Goal: Task Accomplishment & Management: Use online tool/utility

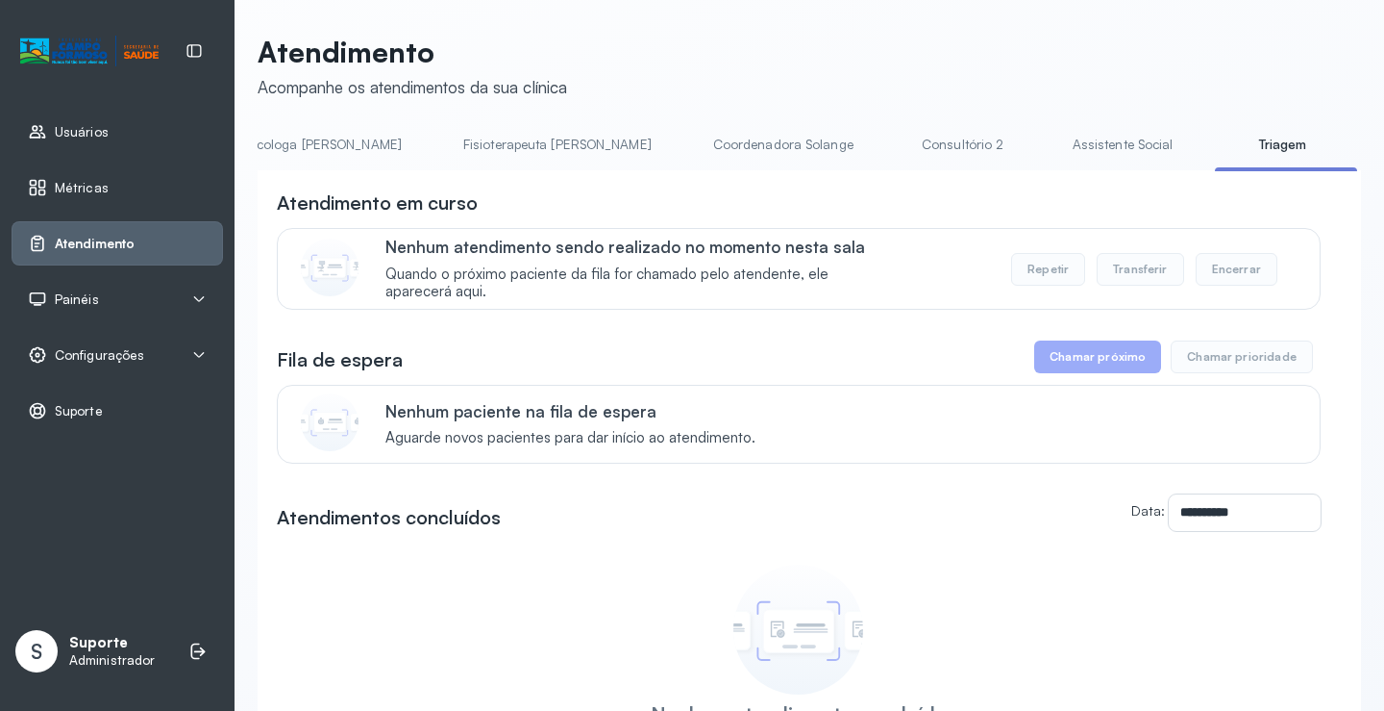
scroll to position [0, 999]
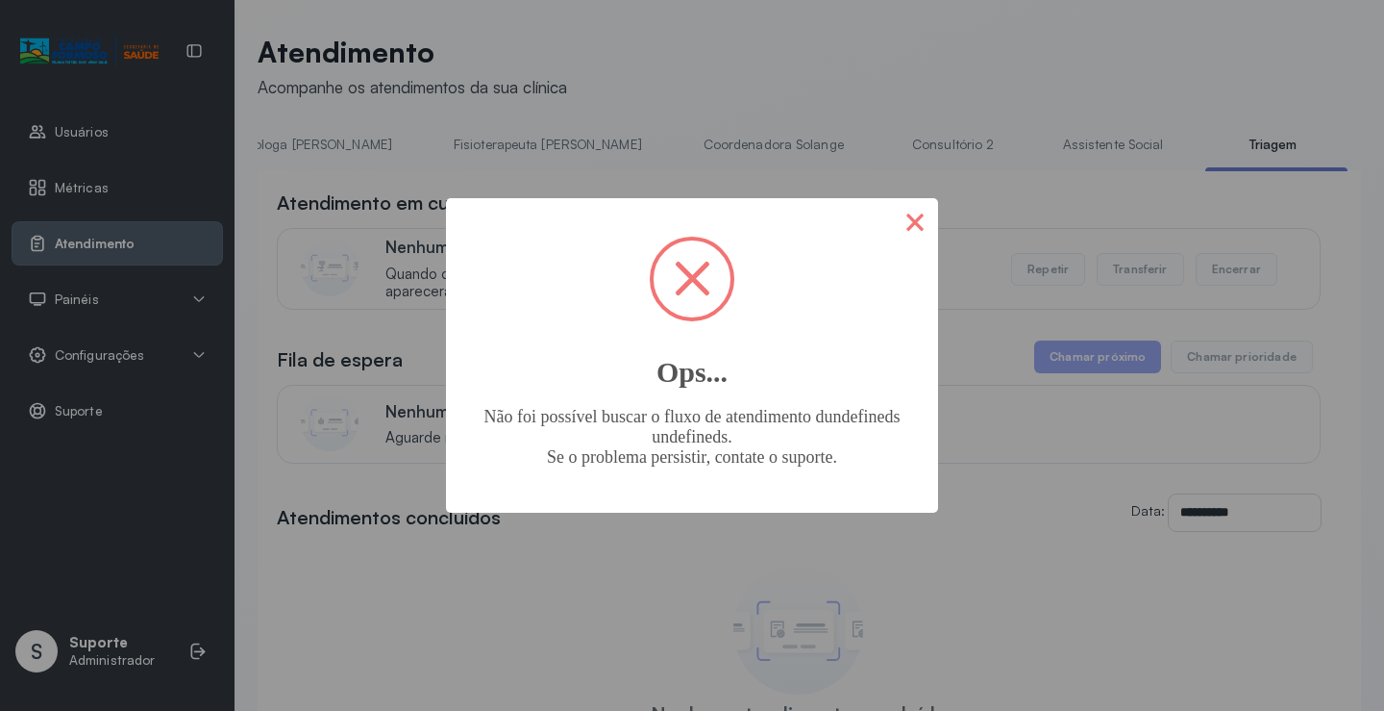
click at [902, 213] on button "×" at bounding box center [915, 221] width 46 height 46
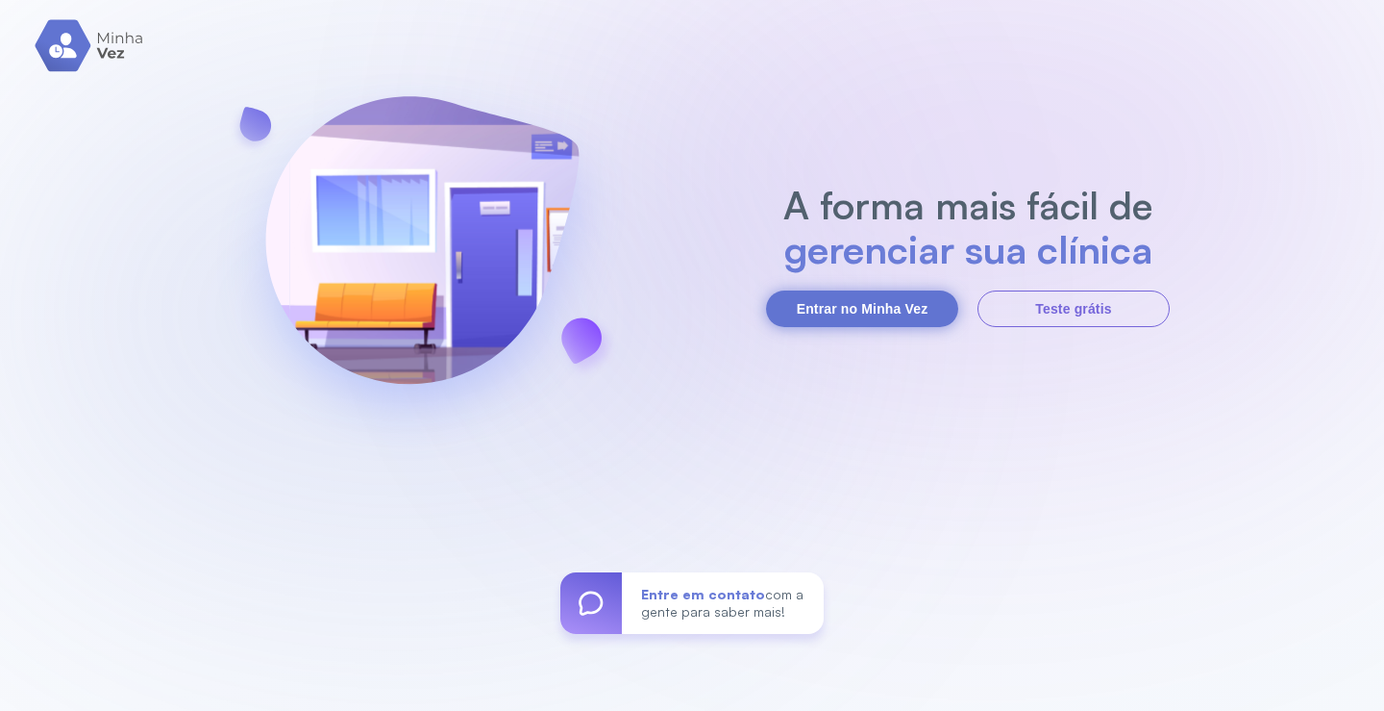
click at [830, 301] on button "Entrar no Minha Vez" at bounding box center [862, 308] width 192 height 37
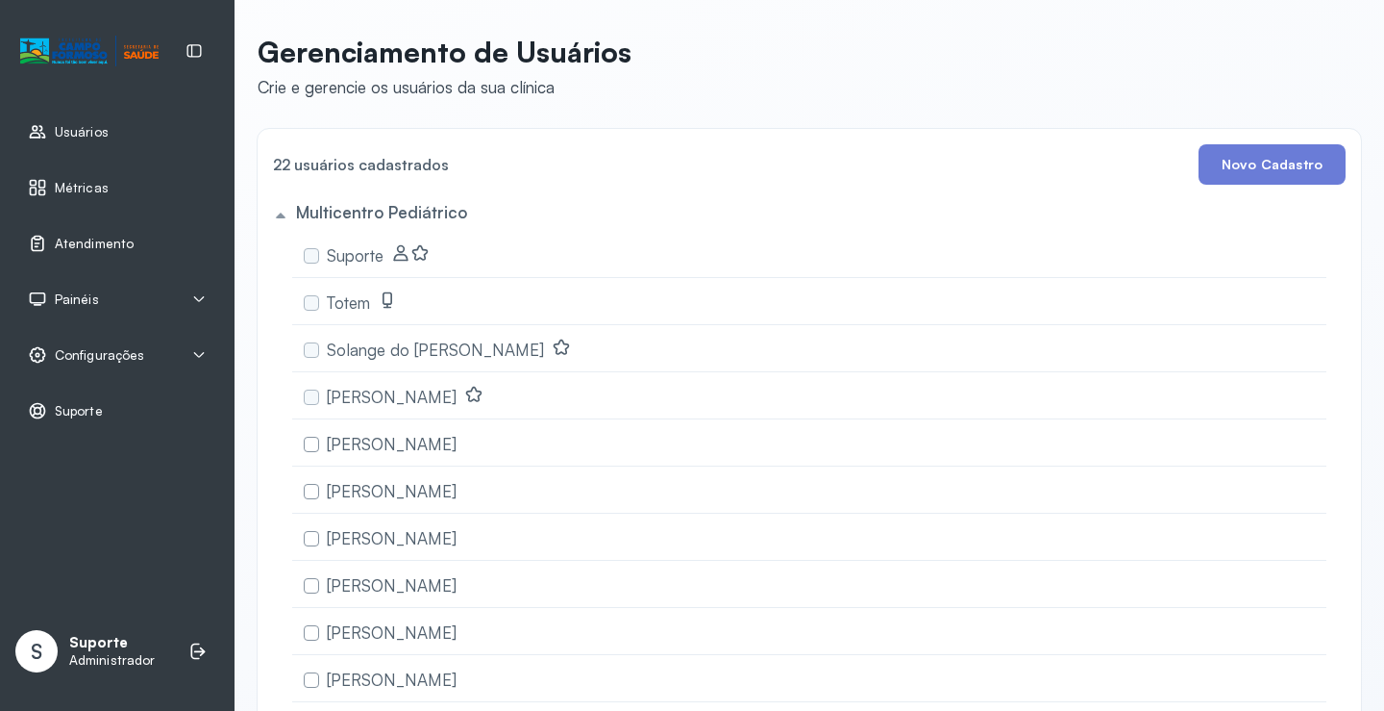
click at [92, 245] on span "Atendimento" at bounding box center [94, 244] width 79 height 16
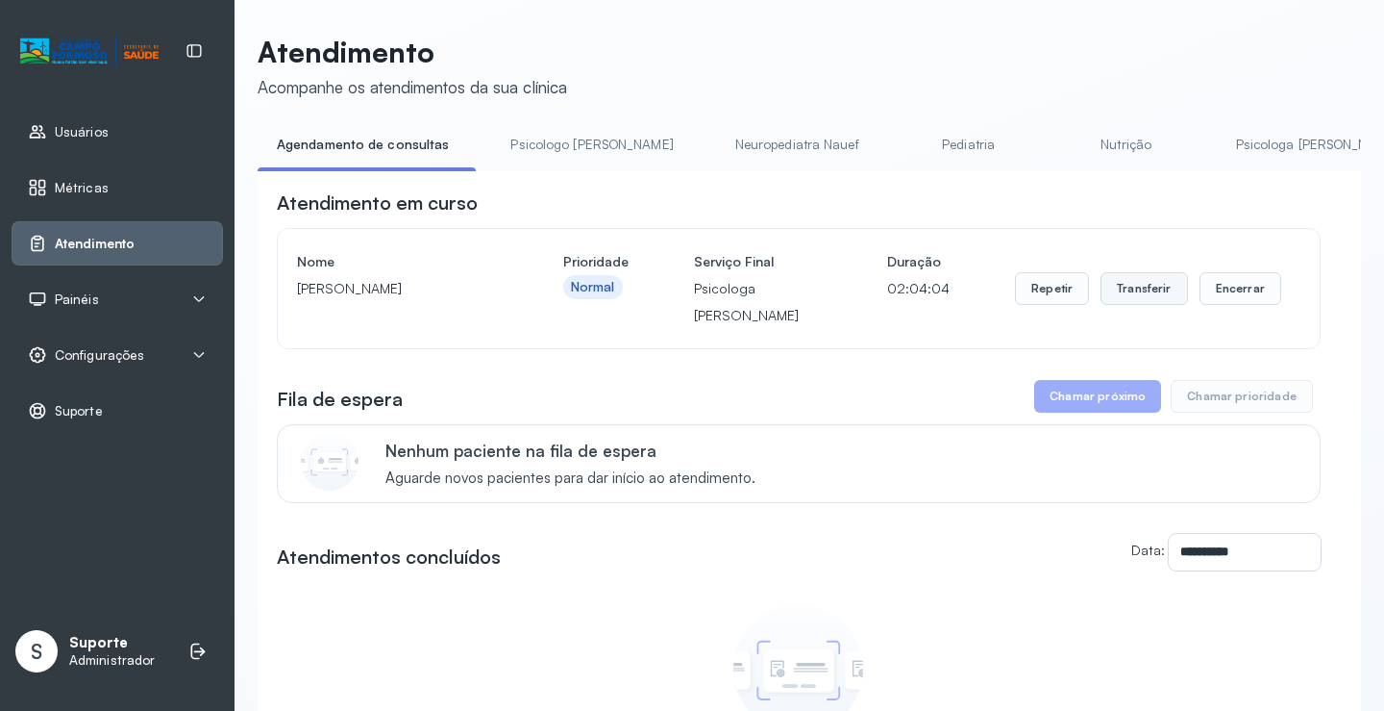
click at [1137, 295] on button "Transferir" at bounding box center [1144, 288] width 87 height 33
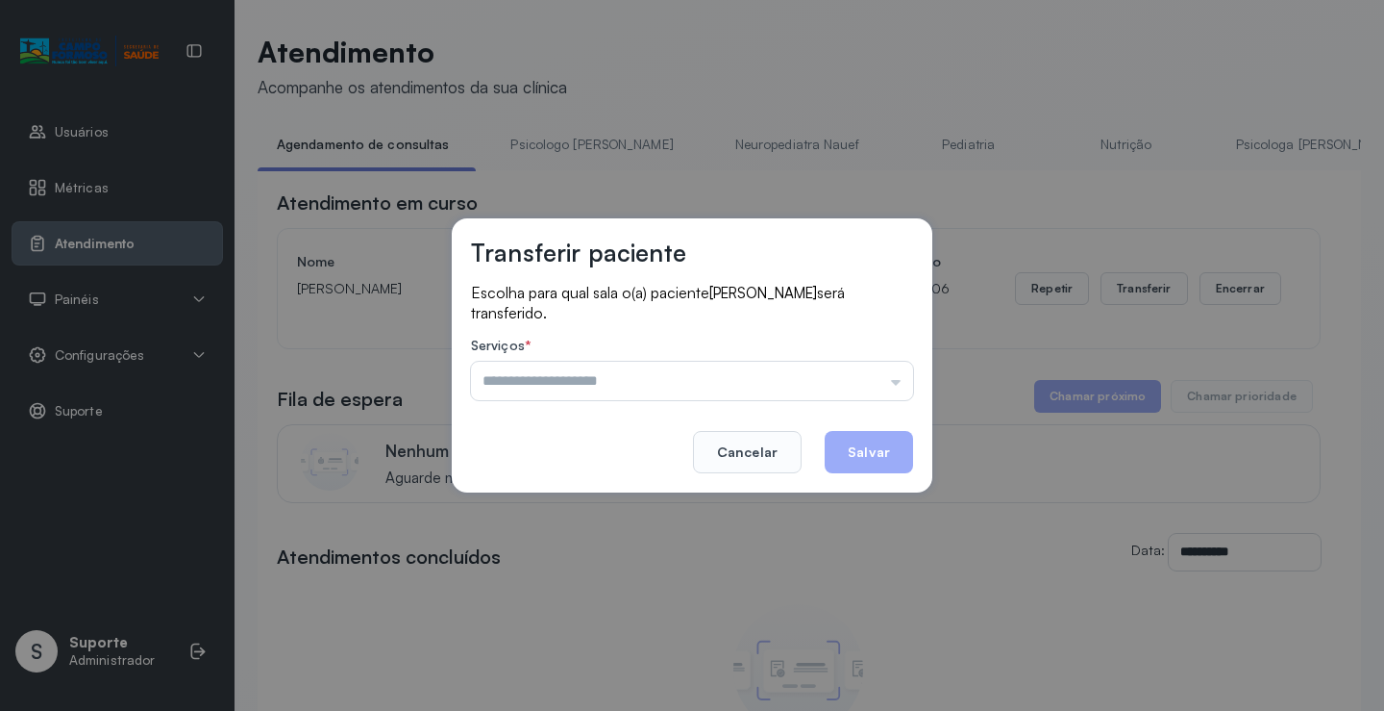
click at [1032, 220] on div "Transferir paciente Escolha para qual sala o(a) paciente Laryssa Borges de Oliv…" at bounding box center [692, 355] width 1384 height 711
click at [773, 449] on button "Cancelar" at bounding box center [747, 452] width 109 height 42
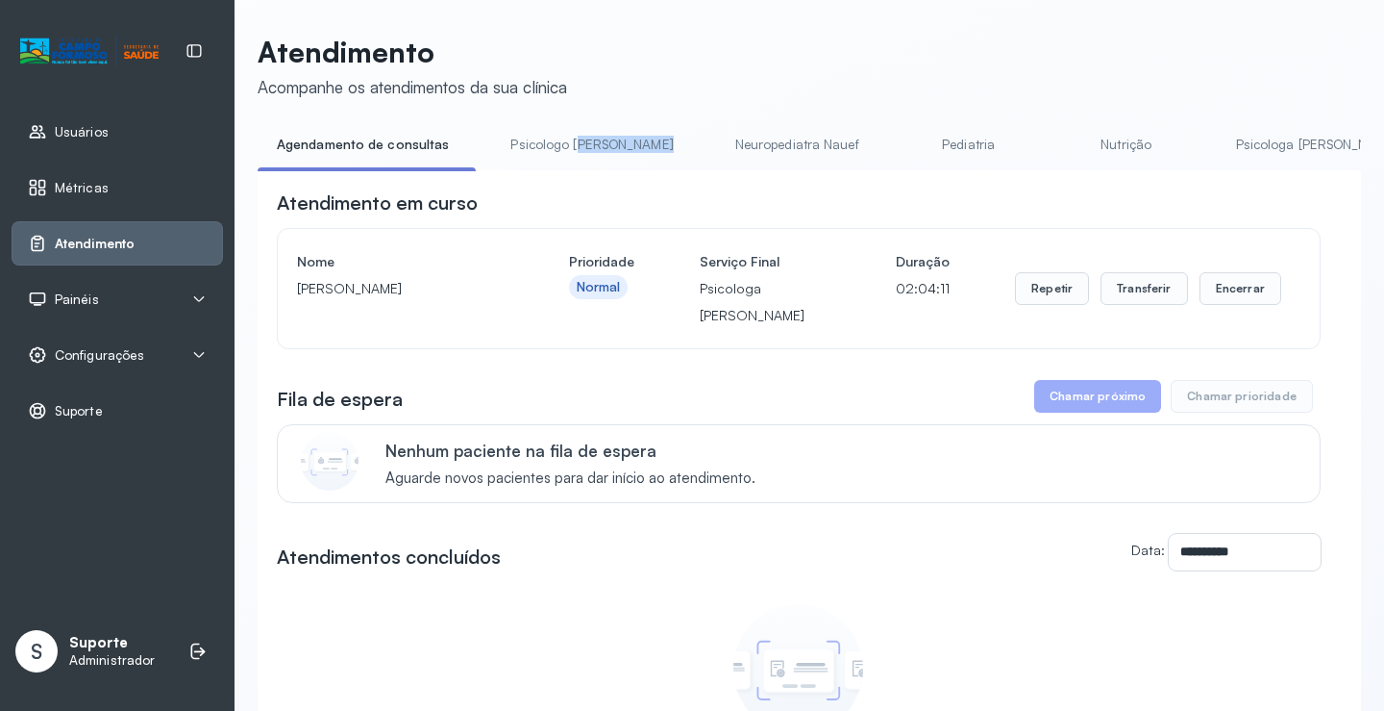
drag, startPoint x: 572, startPoint y: 169, endPoint x: 657, endPoint y: 172, distance: 84.7
click at [657, 172] on div "Agendamento de consultas Psicologo Pedro Neuropediatra Nauef Pediatria Nutrição…" at bounding box center [810, 150] width 1104 height 43
click at [711, 198] on div "Atendimento em curso" at bounding box center [799, 202] width 1044 height 27
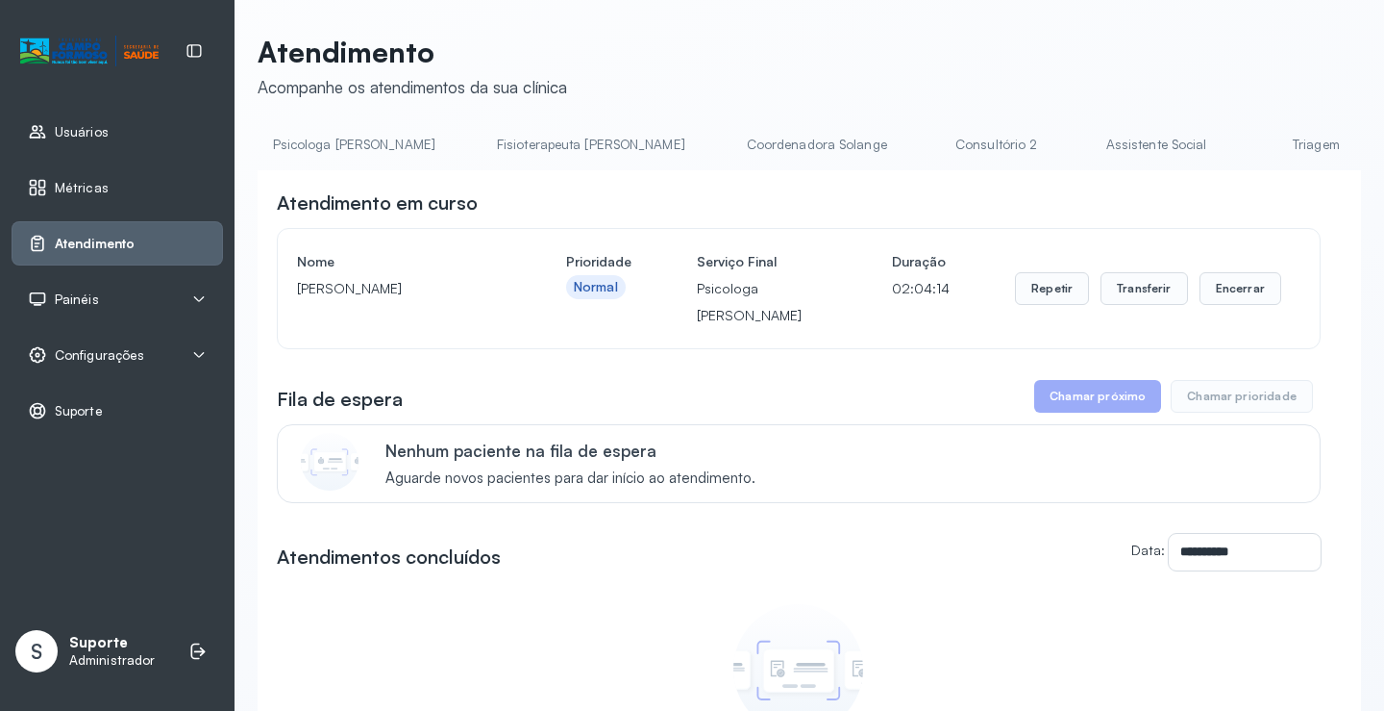
scroll to position [0, 1034]
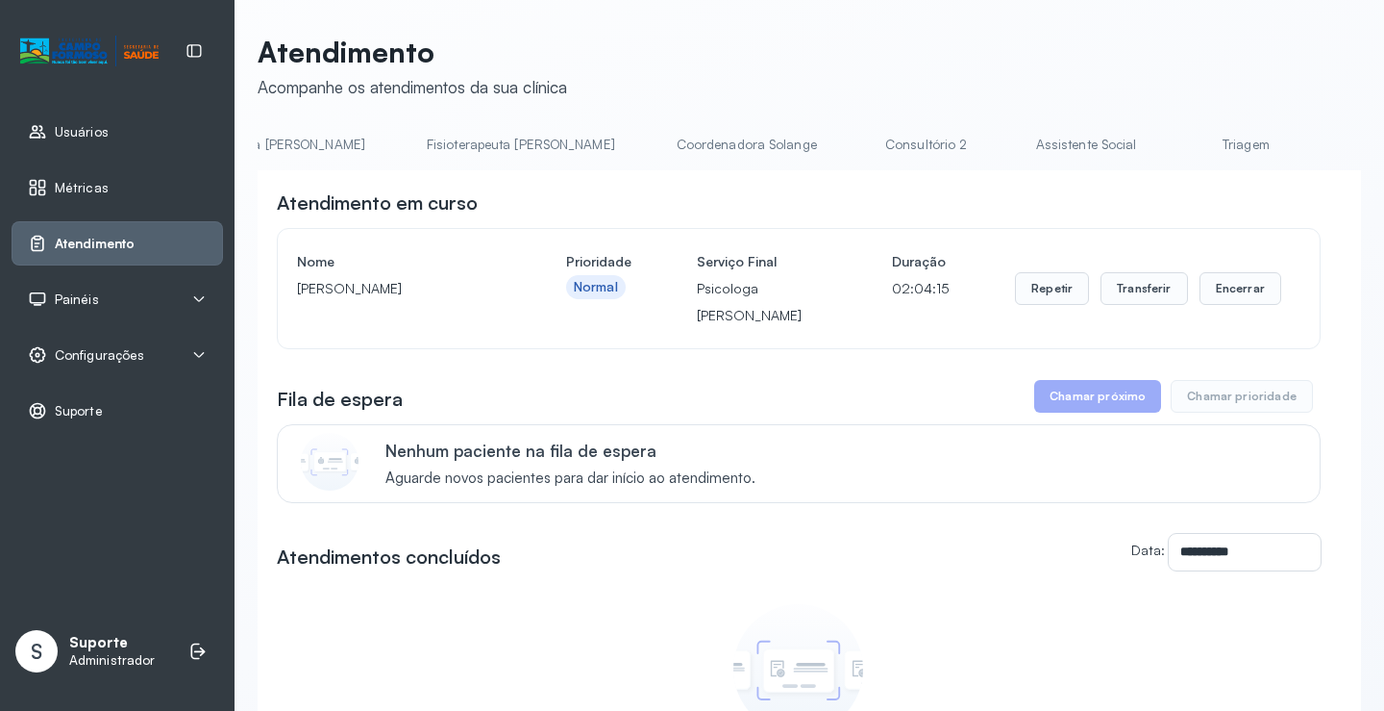
click at [1179, 136] on link "Triagem" at bounding box center [1246, 145] width 135 height 32
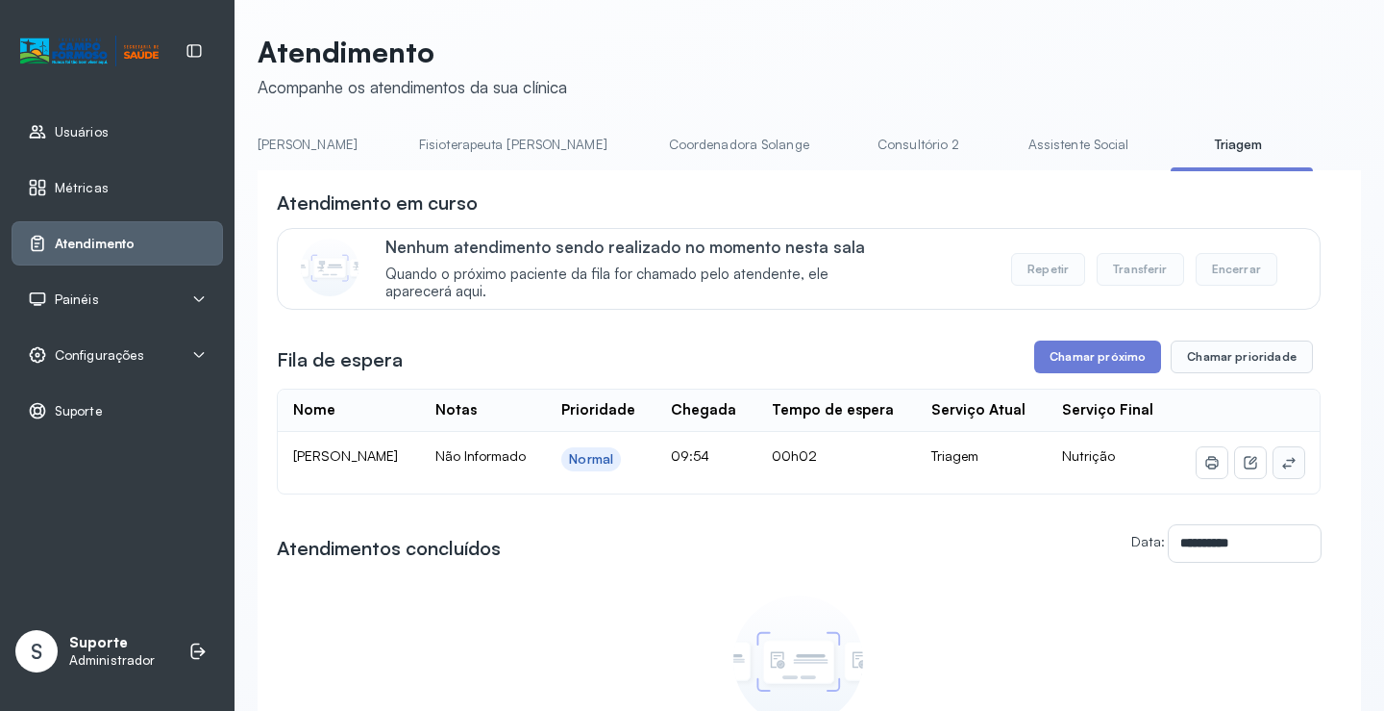
click at [1274, 458] on button at bounding box center [1289, 462] width 31 height 31
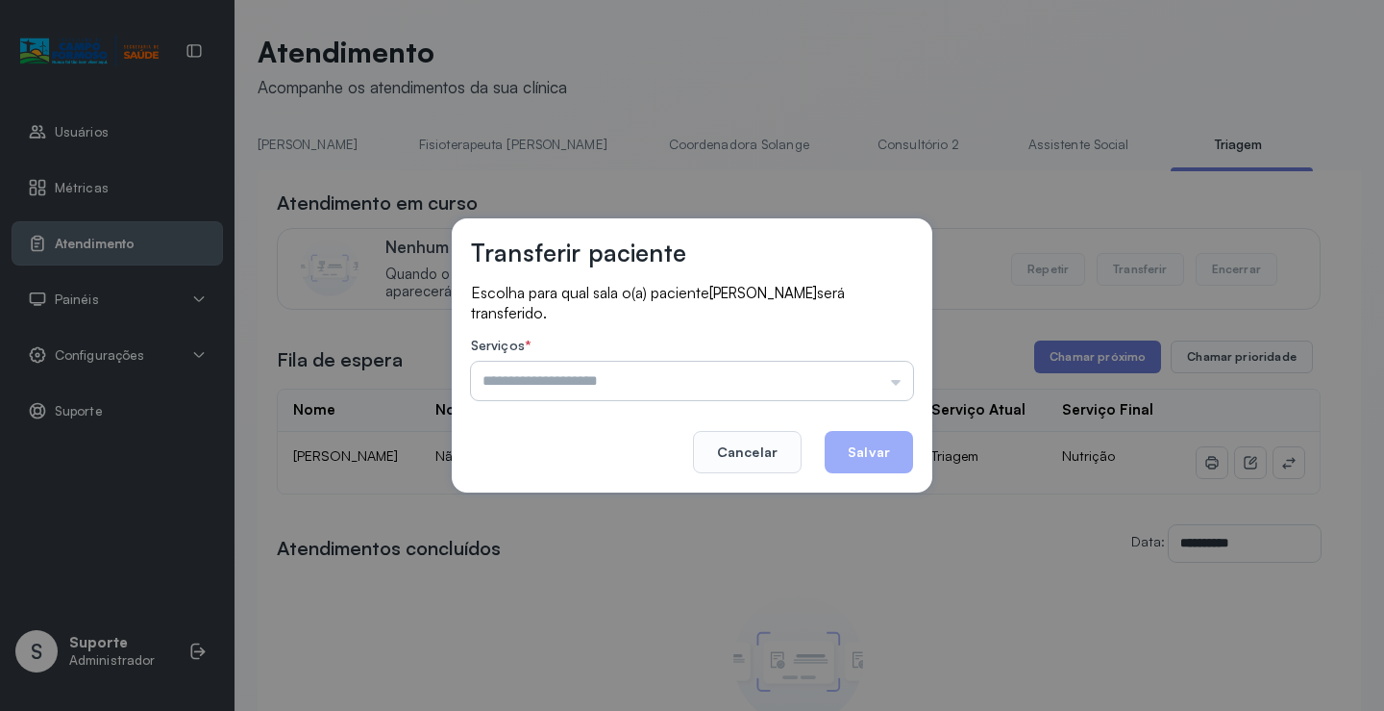
click at [816, 376] on input "text" at bounding box center [692, 381] width 442 height 38
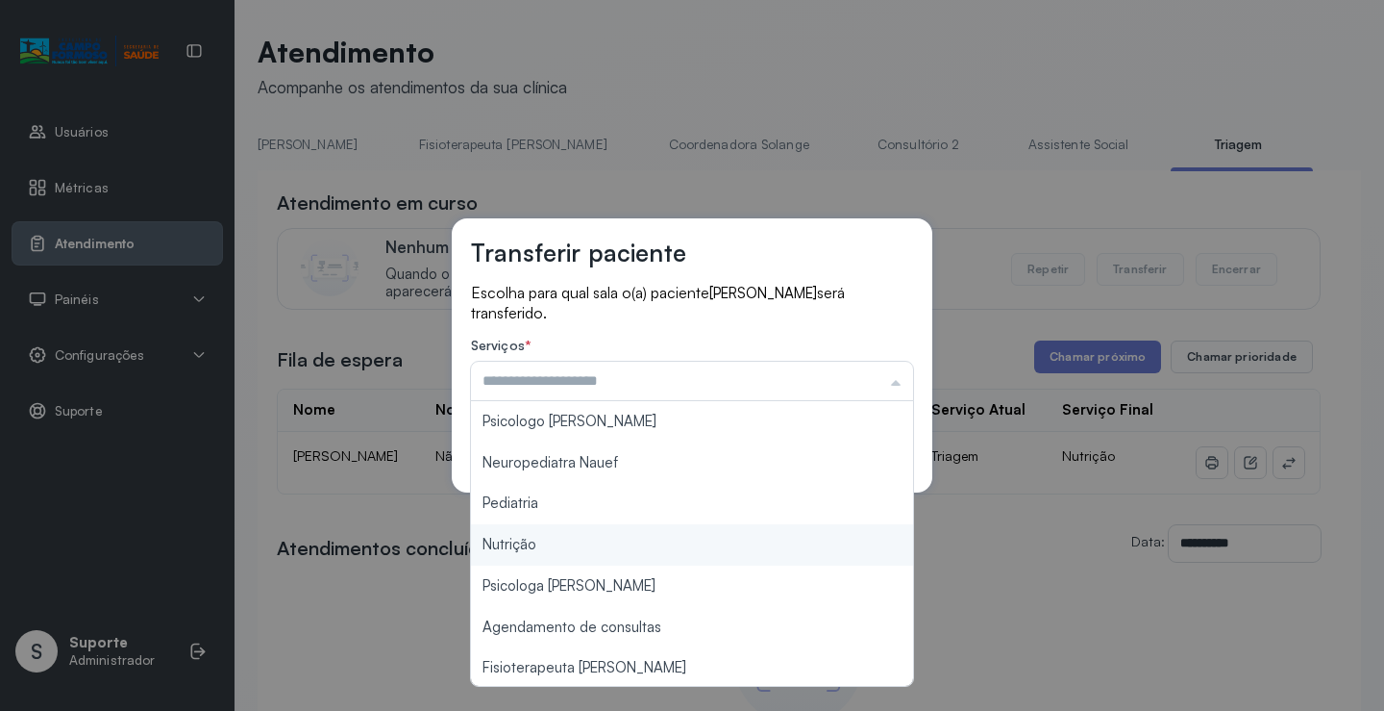
type input "********"
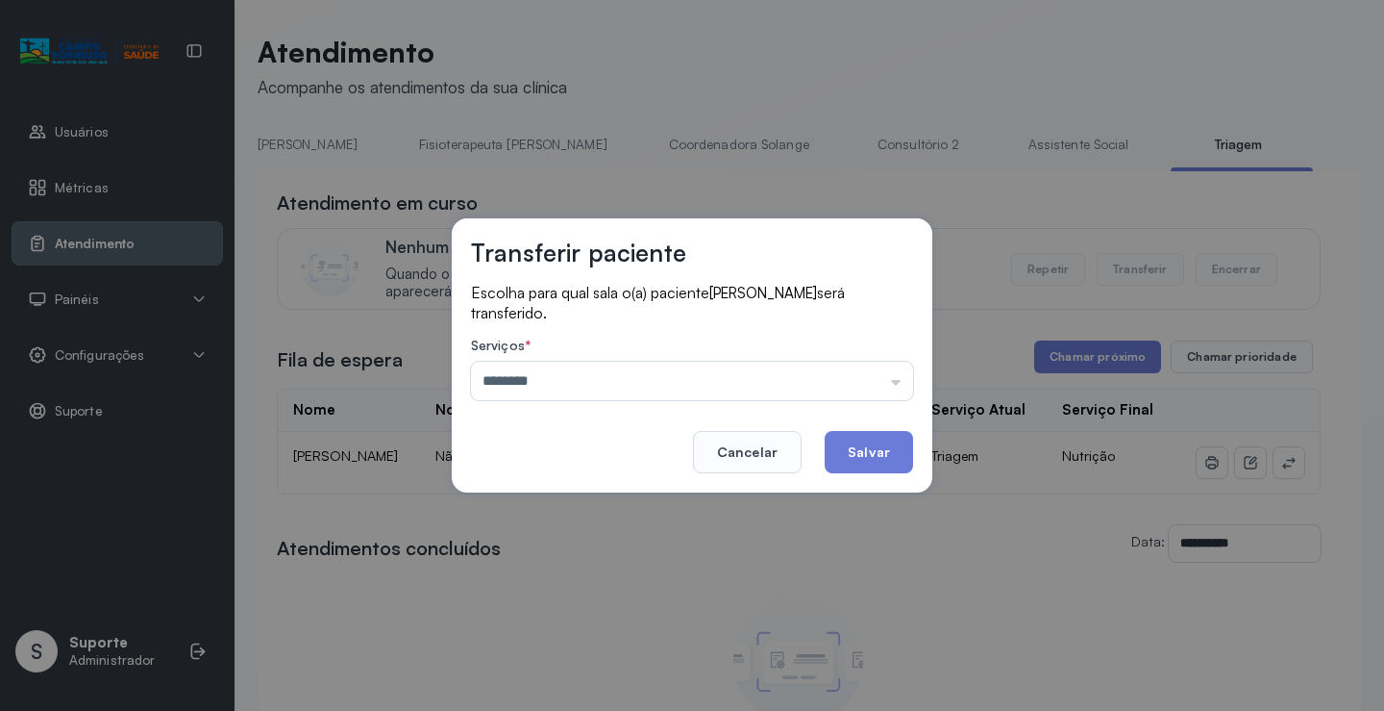
click at [567, 534] on div "Transferir paciente Escolha para qual sala o(a) paciente Perola Dias Souza será…" at bounding box center [692, 355] width 1384 height 711
click at [869, 434] on button "Salvar" at bounding box center [869, 452] width 88 height 42
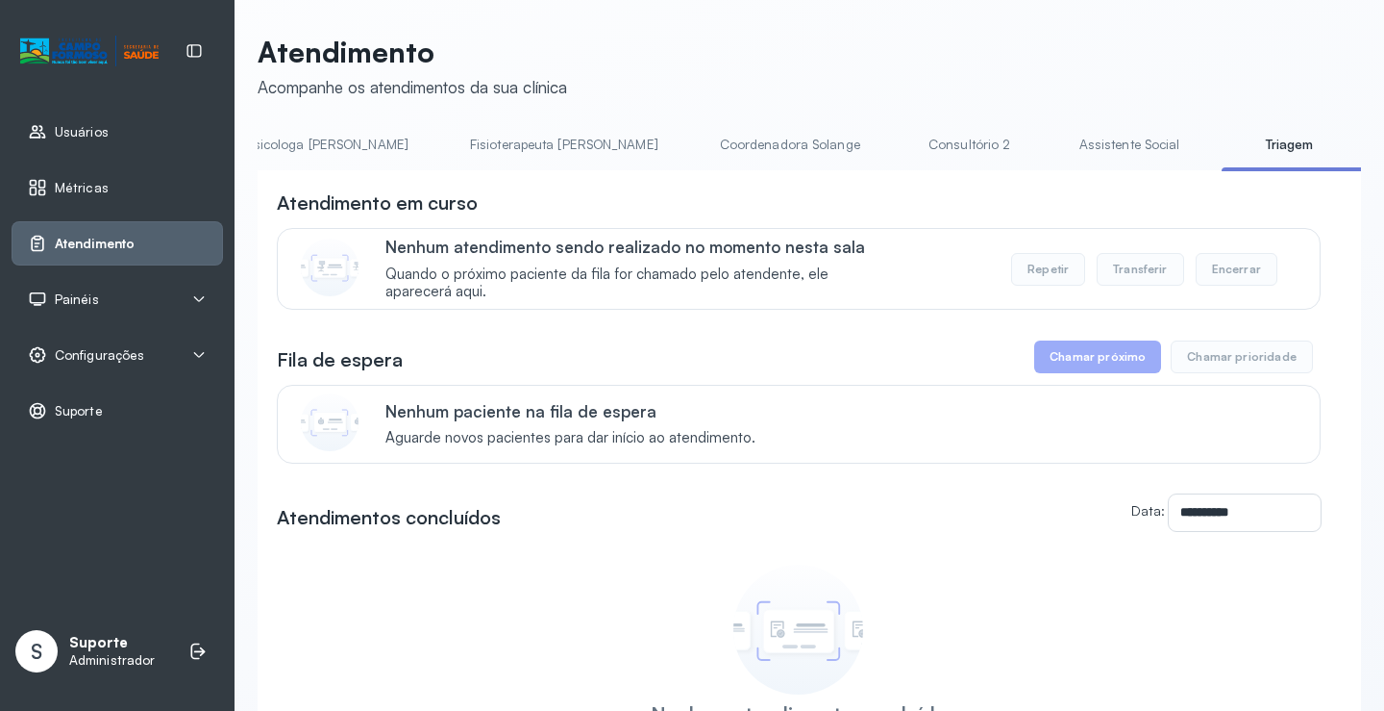
scroll to position [0, 1009]
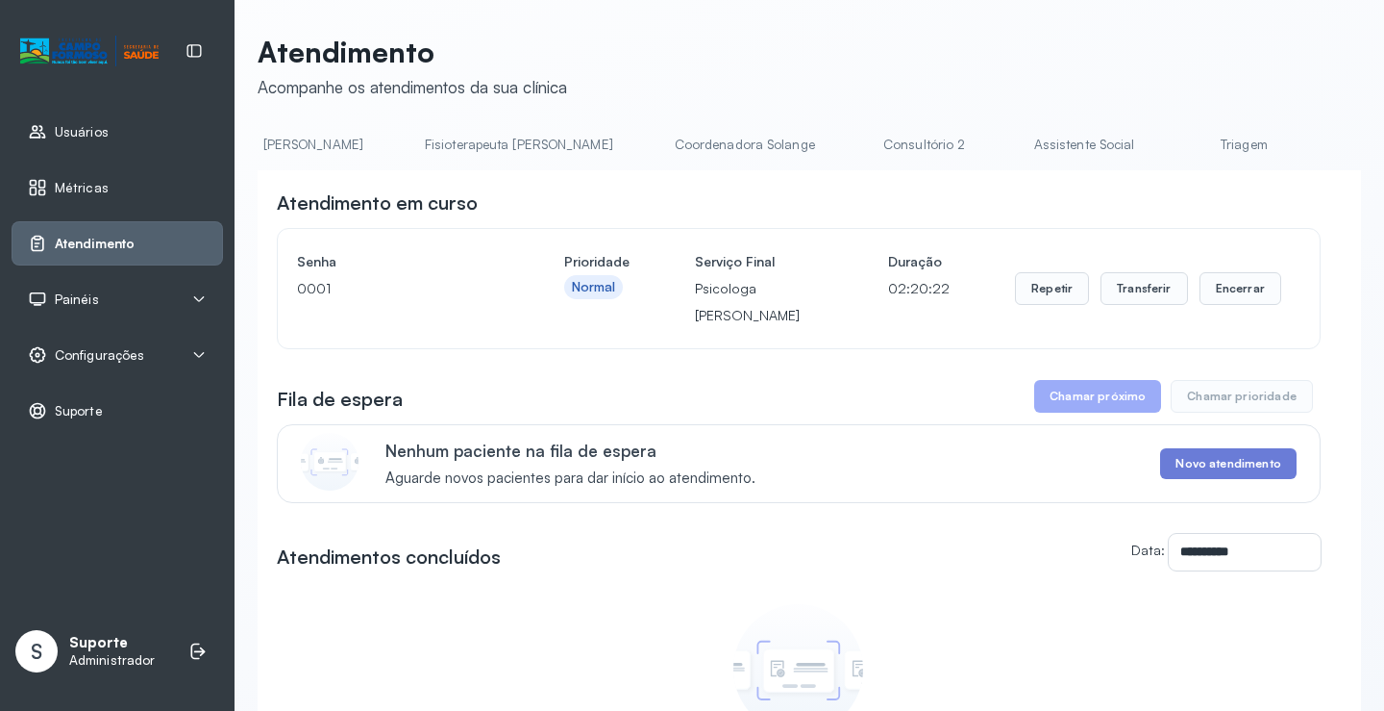
scroll to position [0, 1037]
click at [1175, 133] on link "Triagem" at bounding box center [1242, 145] width 135 height 32
click at [1177, 138] on link "Triagem" at bounding box center [1244, 145] width 135 height 32
